Goal: Information Seeking & Learning: Learn about a topic

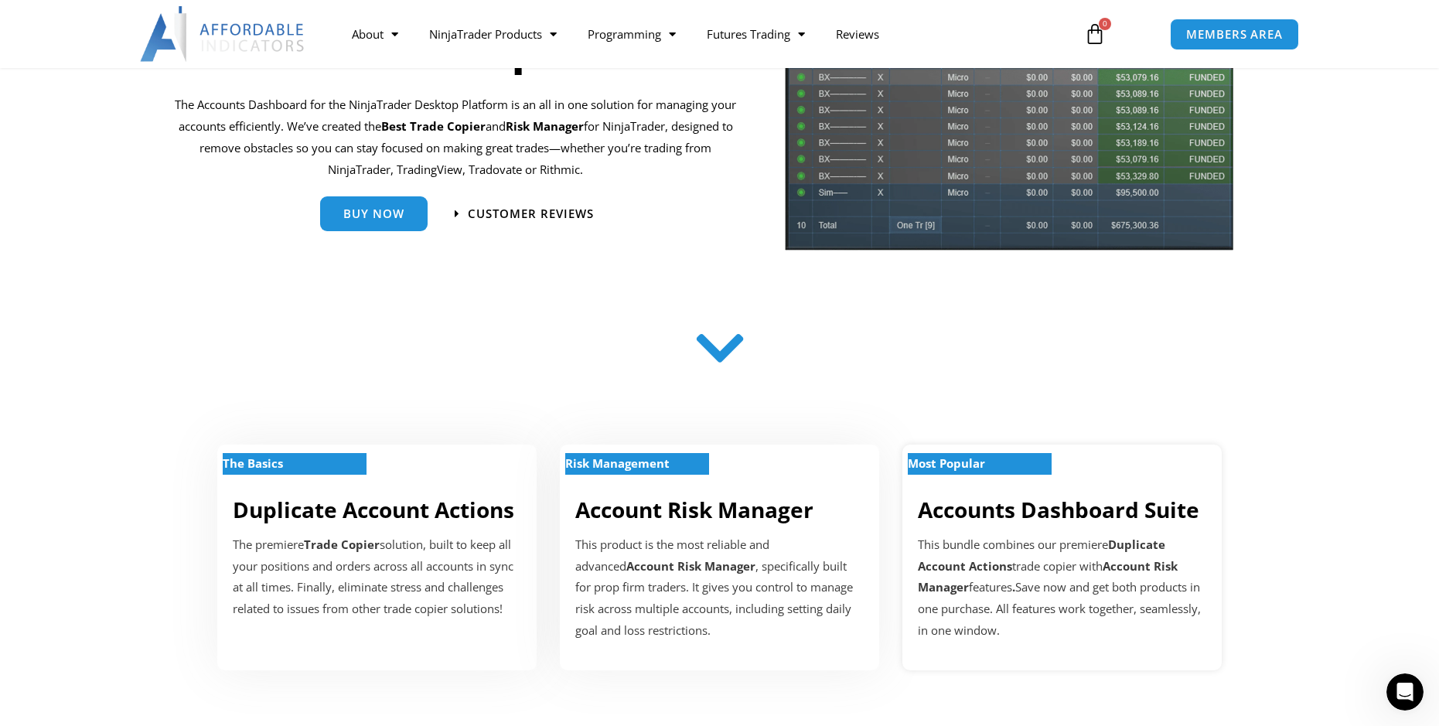
scroll to position [155, 0]
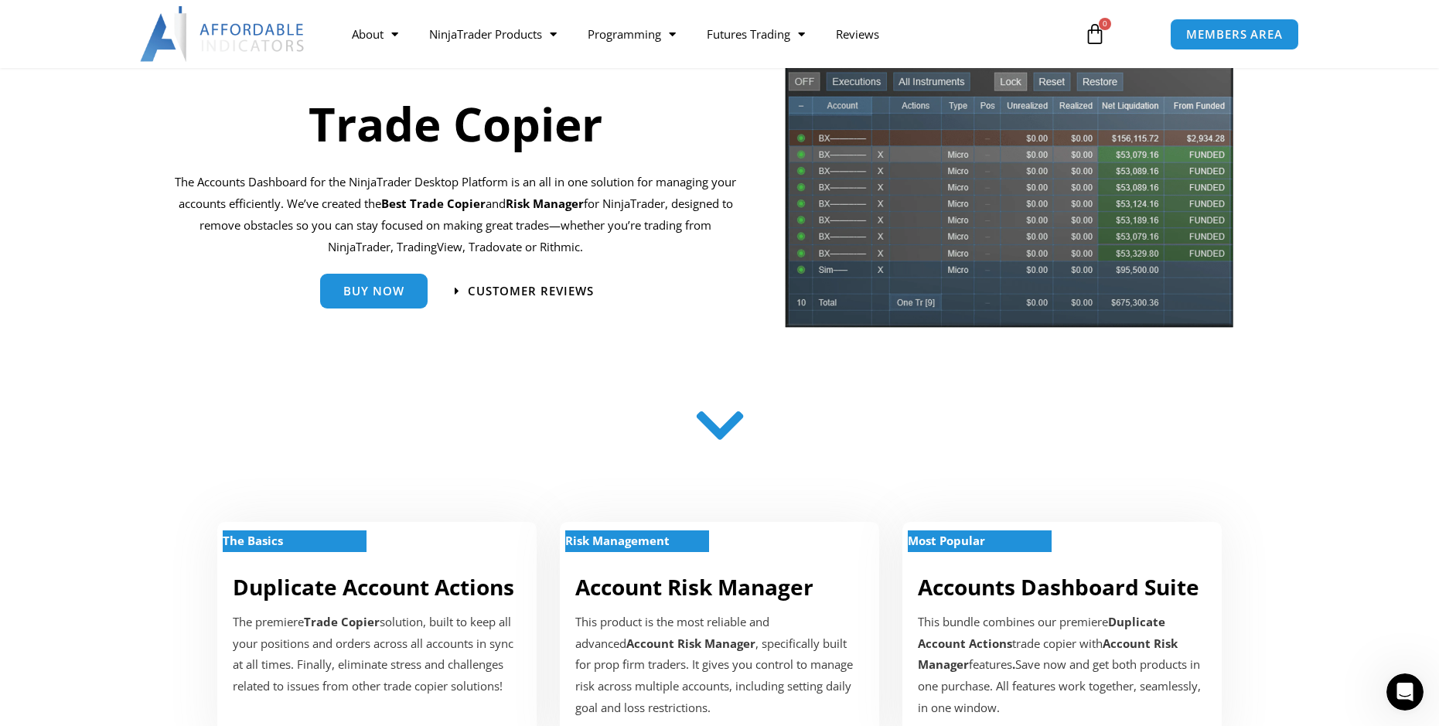
click at [450, 288] on div "Customer Reviews" at bounding box center [518, 292] width 151 height 22
click at [461, 291] on span "Customer Reviews" at bounding box center [524, 290] width 153 height 13
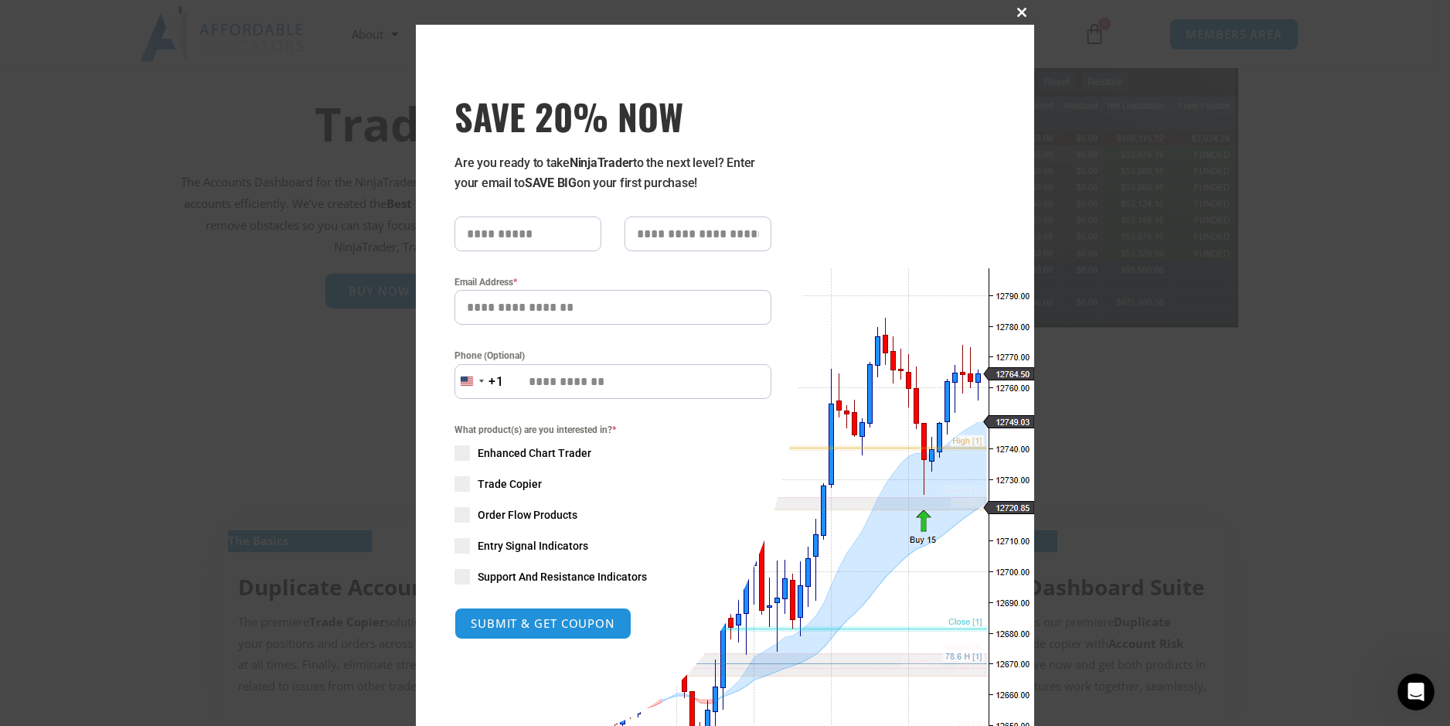
click at [1015, 13] on span "SAVE 20% NOW popup" at bounding box center [1022, 12] width 25 height 9
